Goal: Information Seeking & Learning: Understand process/instructions

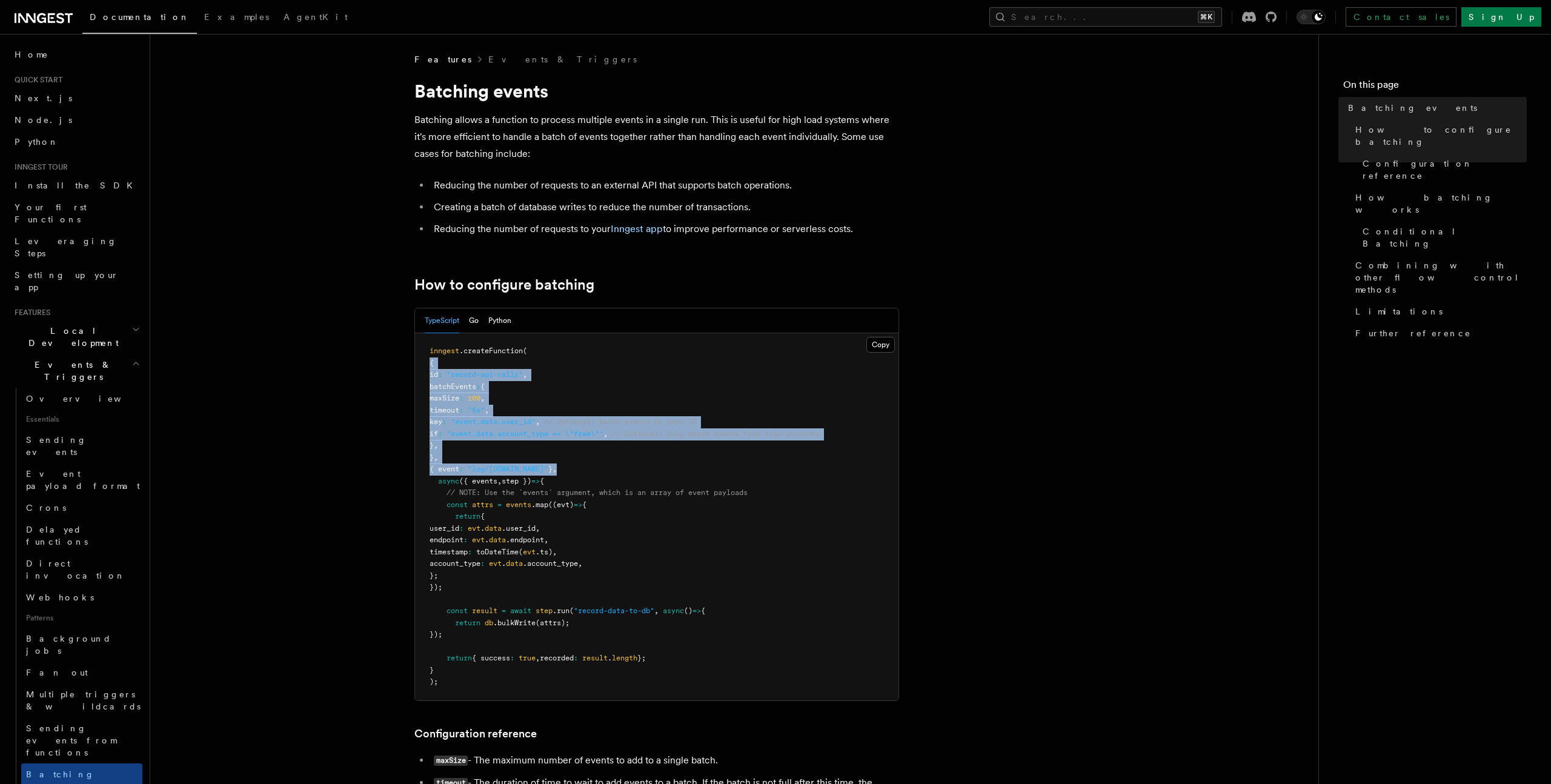
drag, startPoint x: 556, startPoint y: 468, endPoint x: 411, endPoint y: 361, distance: 180.2
copy code "{ id : "record-api-calls" , batchEvents : { maxSize : 100 , timeout : "5s" , ke…"
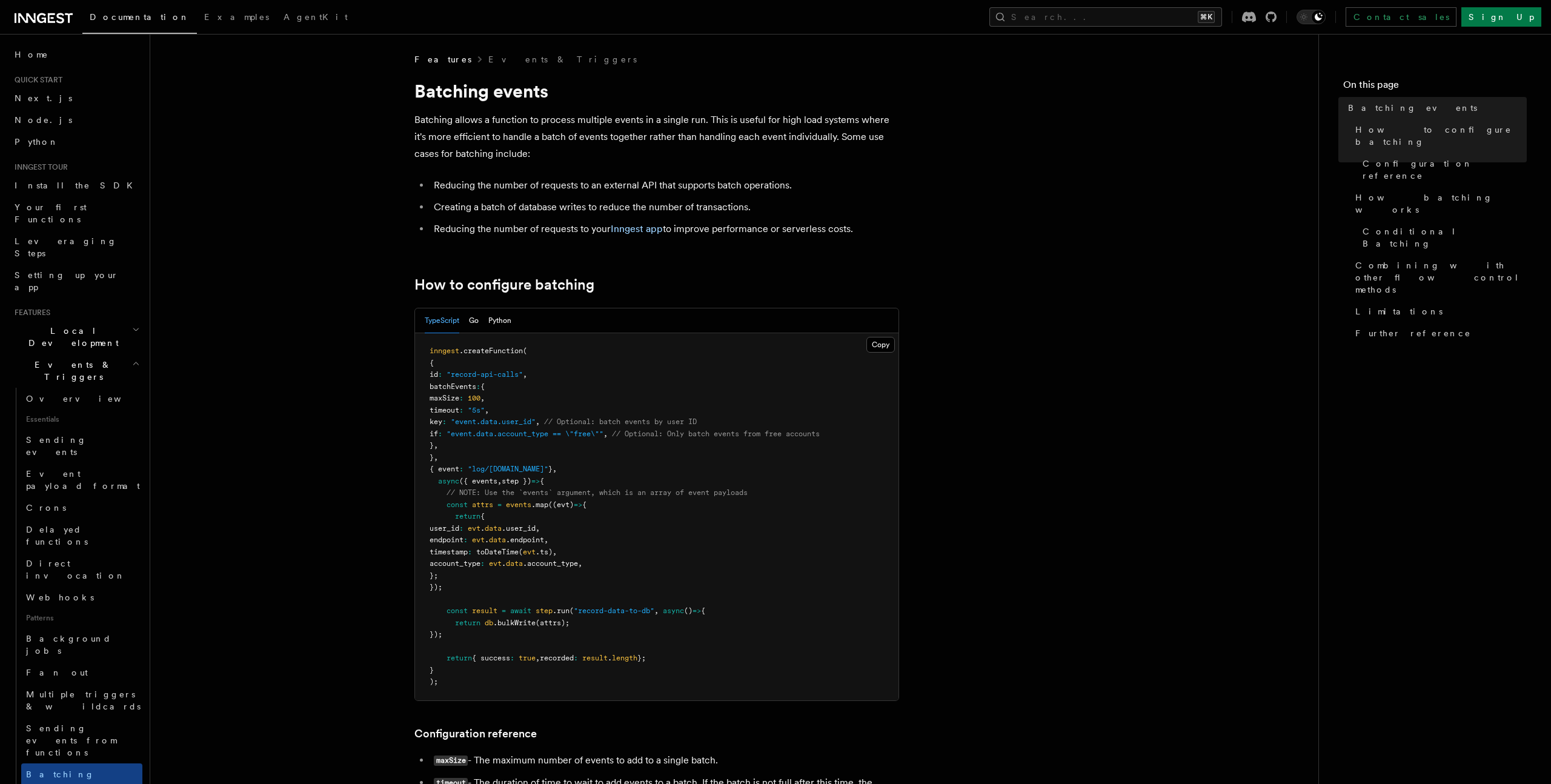
click at [540, 423] on span "," at bounding box center [538, 422] width 4 height 9
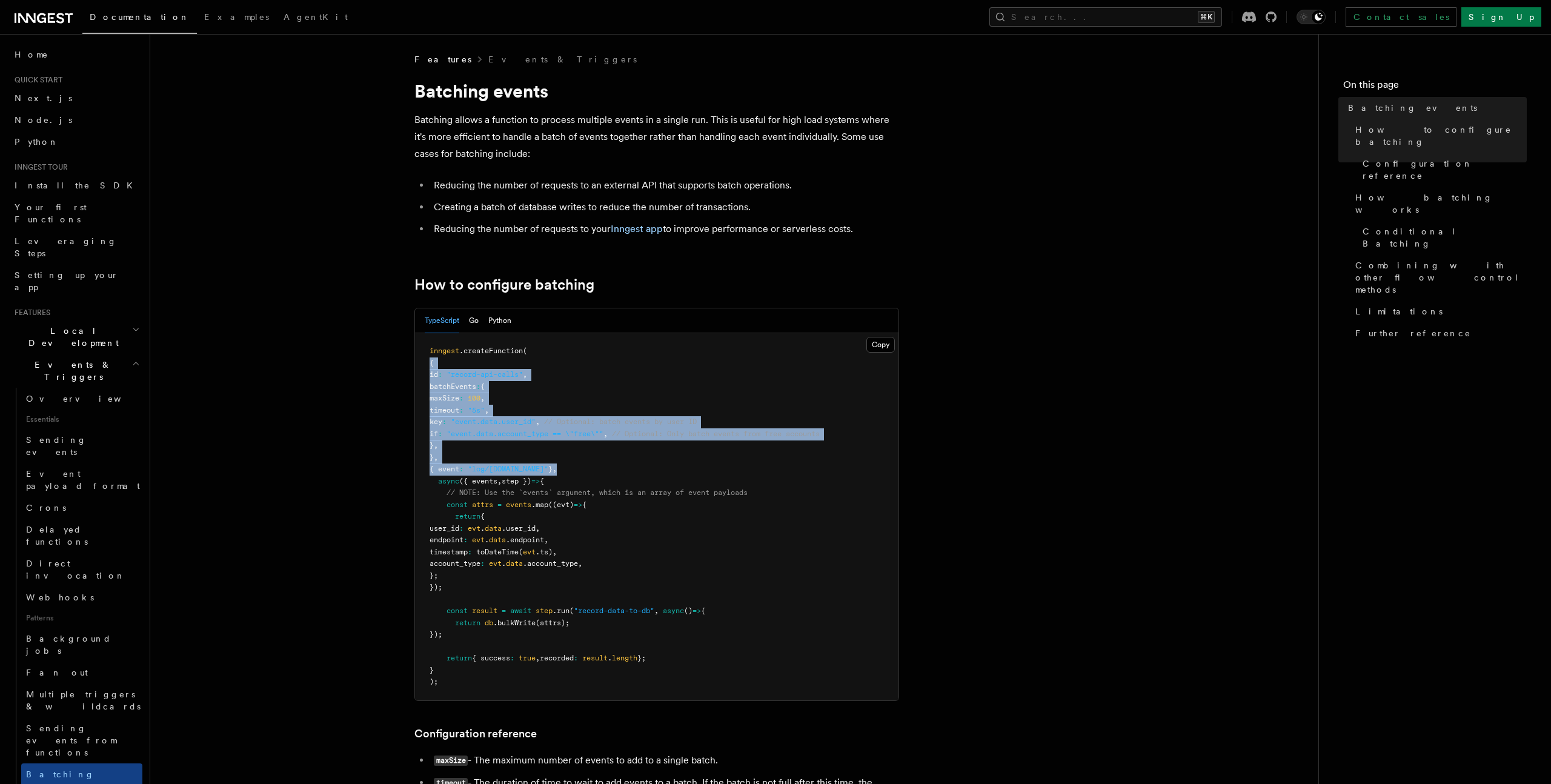
drag, startPoint x: 554, startPoint y: 470, endPoint x: 416, endPoint y: 361, distance: 175.9
click at [416, 361] on pre "inngest .createFunction ( { id : "record-api-calls" , batchEvents : { maxSize :…" at bounding box center [656, 517] width 483 height 367
copy code "{ id : "record-api-calls" , batchEvents : { maxSize : 100 , timeout : "5s" , ke…"
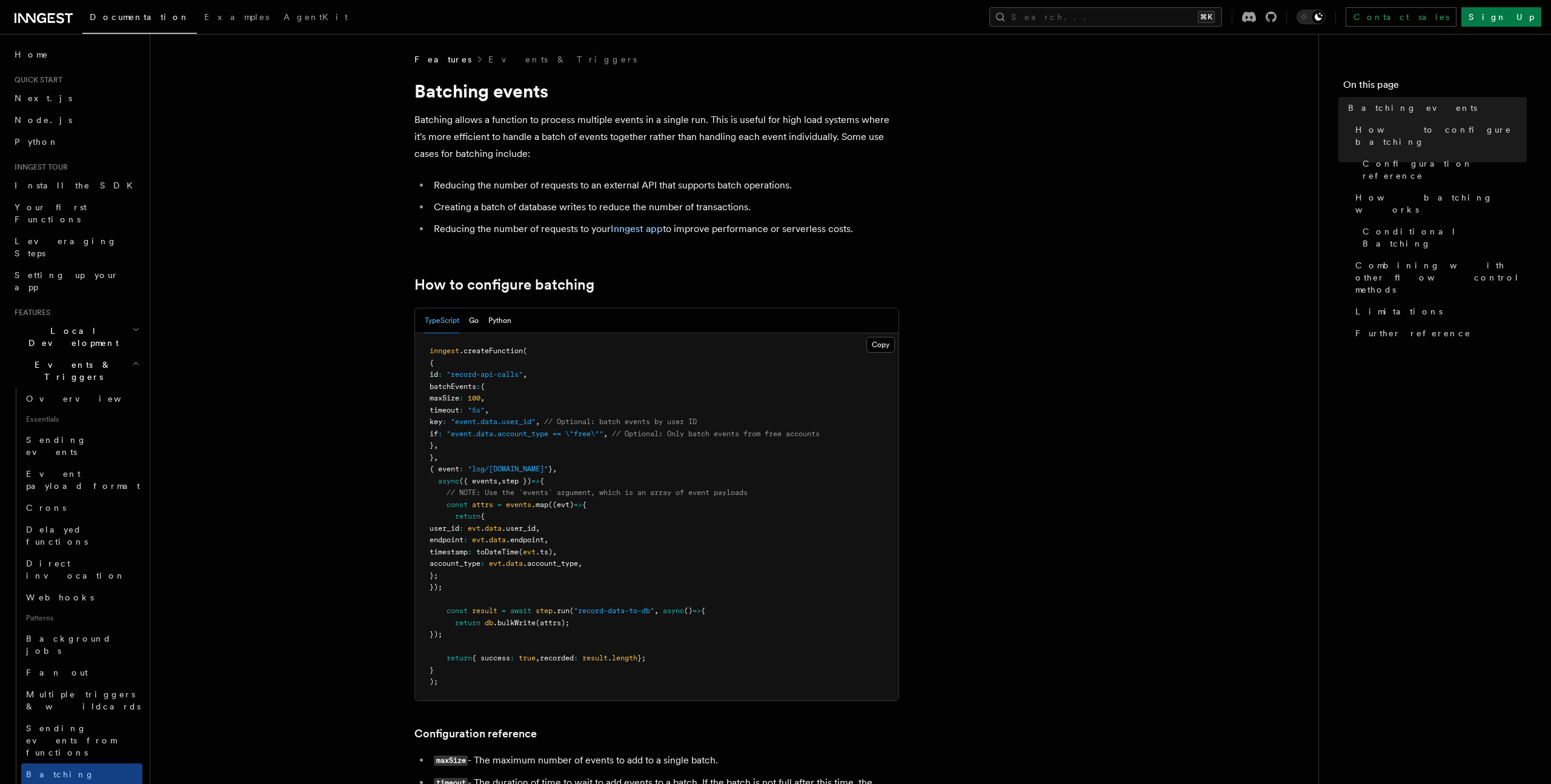
click at [552, 443] on pre "inngest .createFunction ( { id : "record-api-calls" , batchEvents : { maxSize :…" at bounding box center [656, 517] width 483 height 367
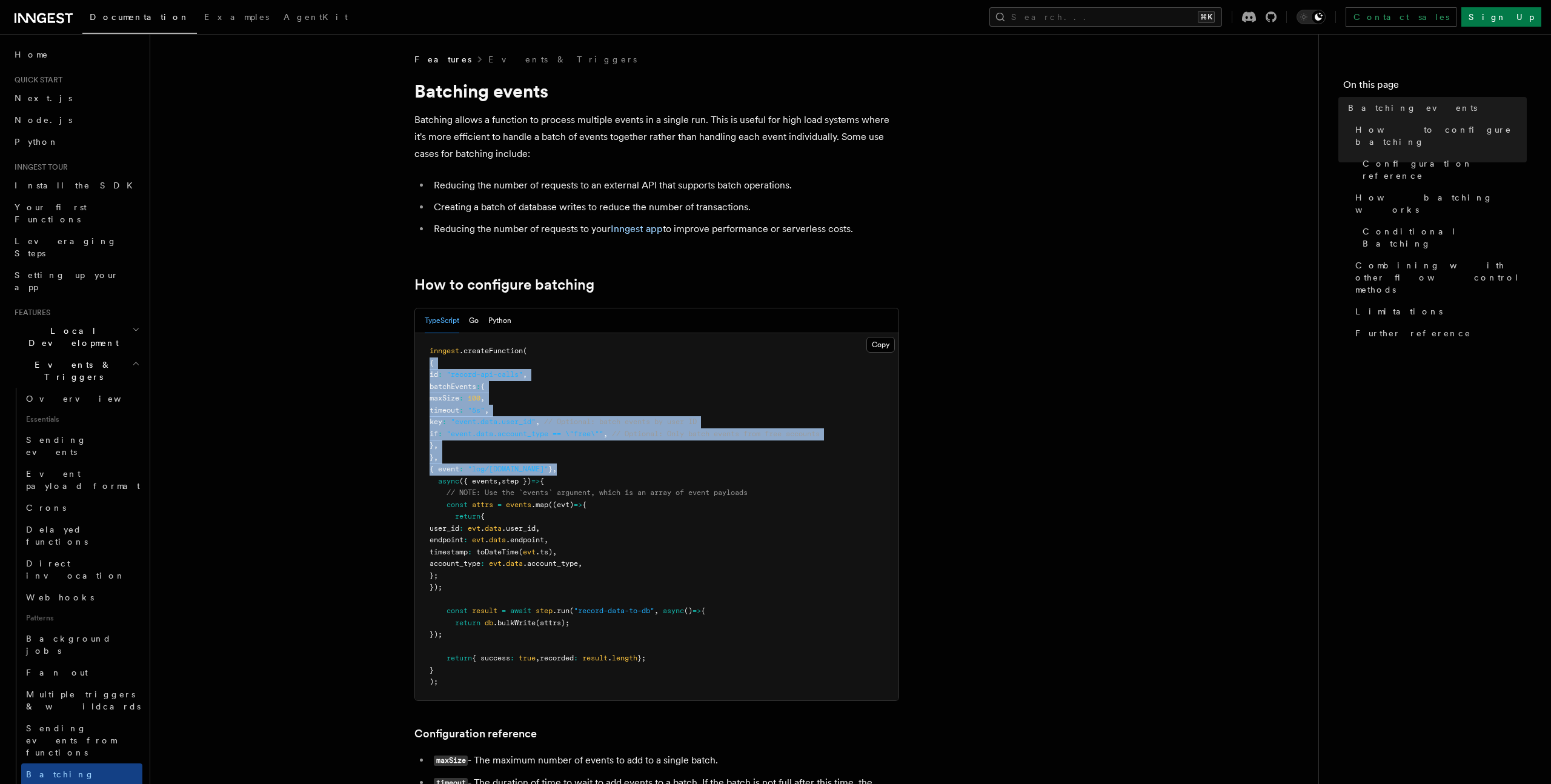
drag, startPoint x: 553, startPoint y: 468, endPoint x: 421, endPoint y: 361, distance: 169.9
click at [421, 361] on pre "inngest .createFunction ( { id : "record-api-calls" , batchEvents : { maxSize :…" at bounding box center [656, 517] width 483 height 367
